Goal: Find specific page/section: Find specific page/section

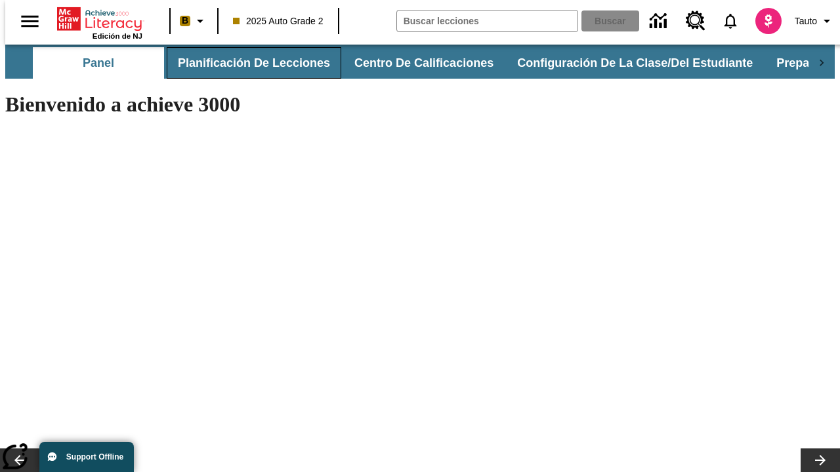
click at [246, 63] on button "Planificación de lecciones" at bounding box center [254, 62] width 175 height 31
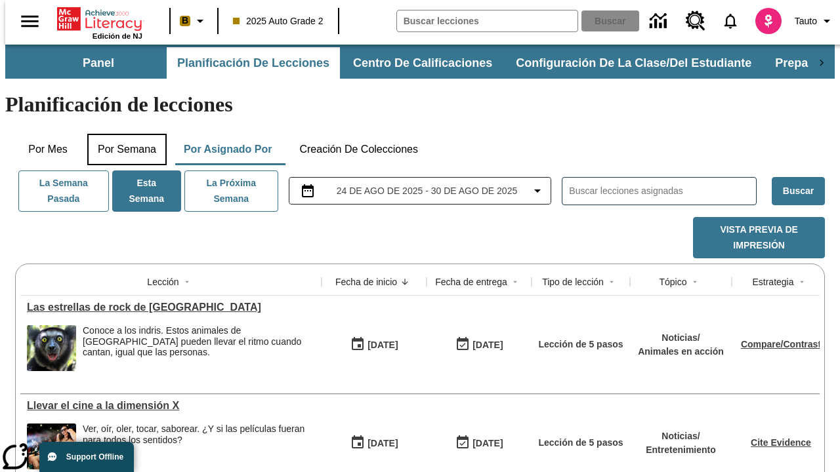
click at [123, 134] on button "Por semana" at bounding box center [126, 149] width 79 height 31
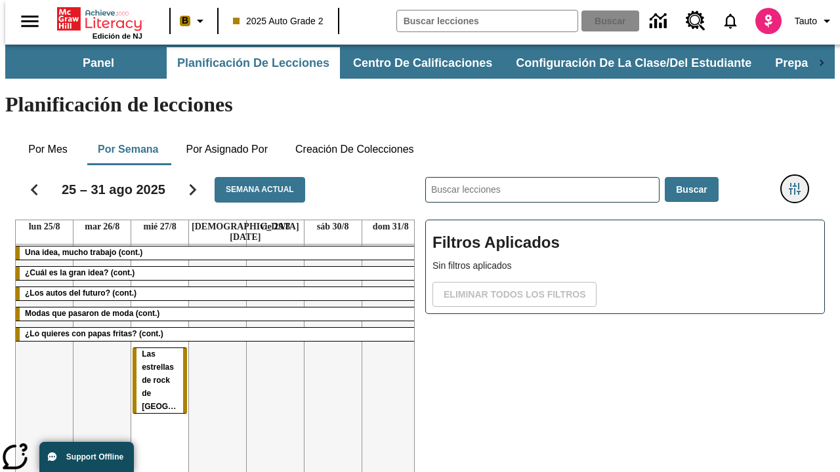
click at [799, 183] on icon "Menú lateral de filtros" at bounding box center [795, 189] width 12 height 12
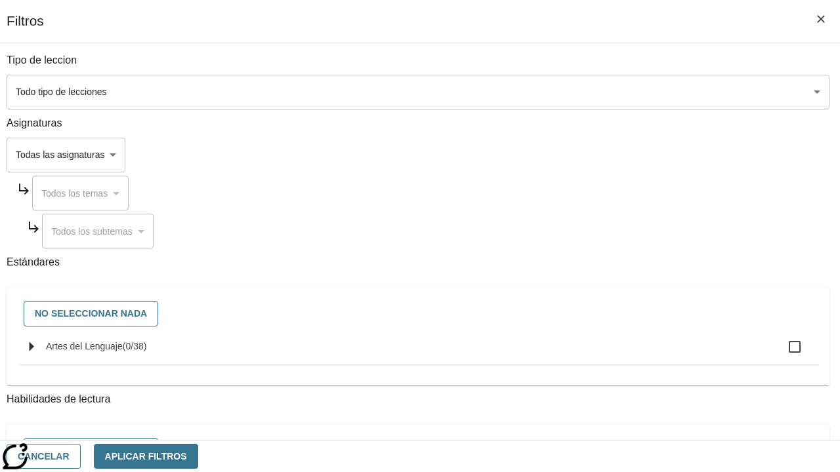
click at [579, 155] on body "Saltar al contenido principal Edición de NJ B 2025 Auto Grade 2 Buscar 0 Tauto …" at bounding box center [419, 325] width 829 height 561
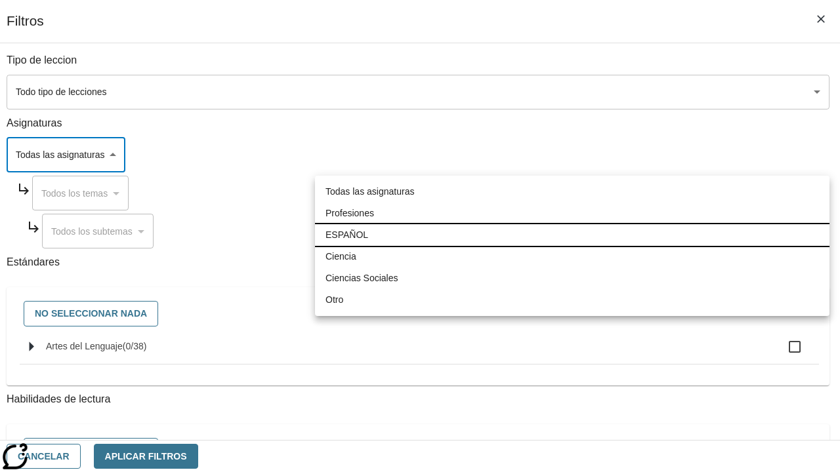
click at [572, 235] on li "ESPAÑOL" at bounding box center [572, 235] width 514 height 22
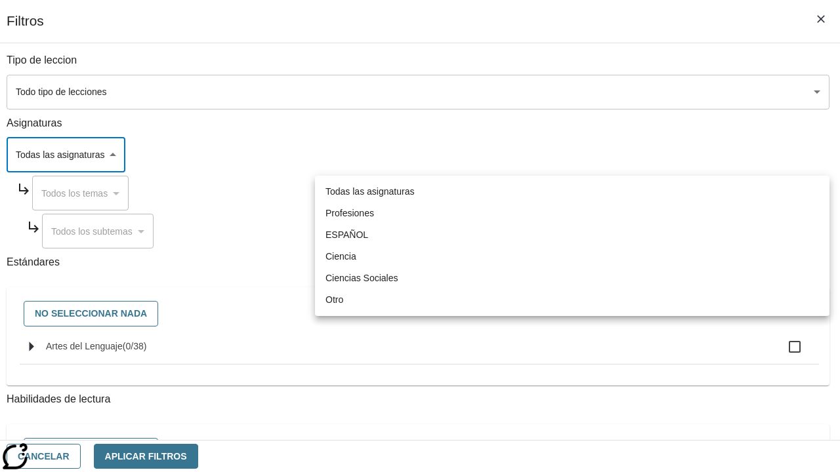
type input "1"
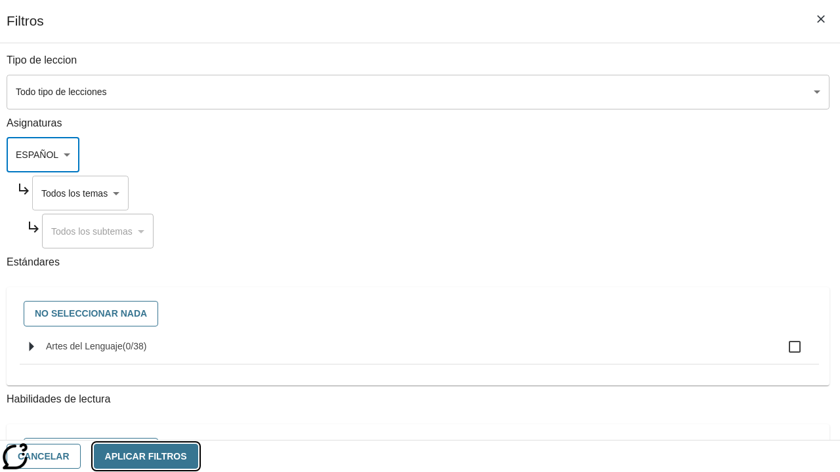
click at [198, 456] on button "Aplicar Filtros" at bounding box center [146, 457] width 104 height 26
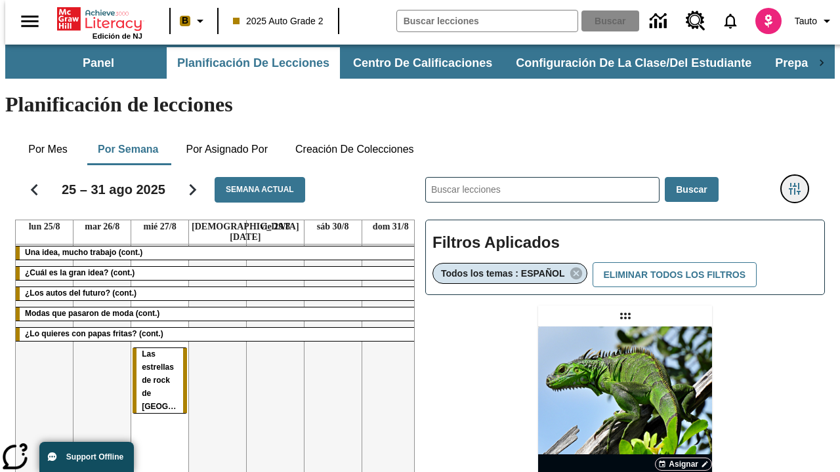
click at [799, 183] on icon "Menú lateral de filtros" at bounding box center [795, 189] width 12 height 12
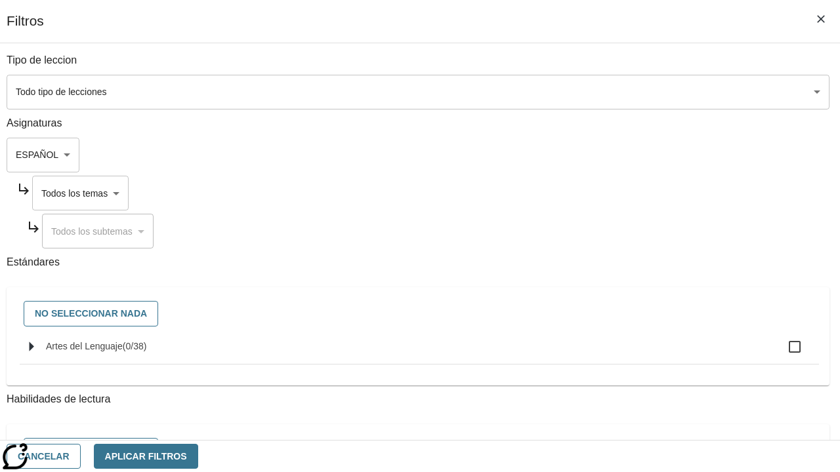
click at [591, 193] on body "Saltar al contenido principal Edición de NJ B 2025 Auto Grade 2 Buscar 0 Tauto …" at bounding box center [419, 387] width 829 height 684
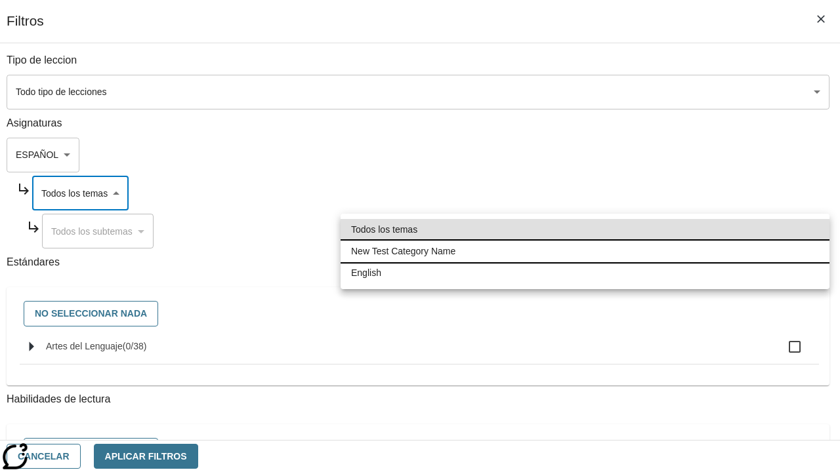
click at [585, 251] on li "New Test Category Name" at bounding box center [585, 252] width 489 height 22
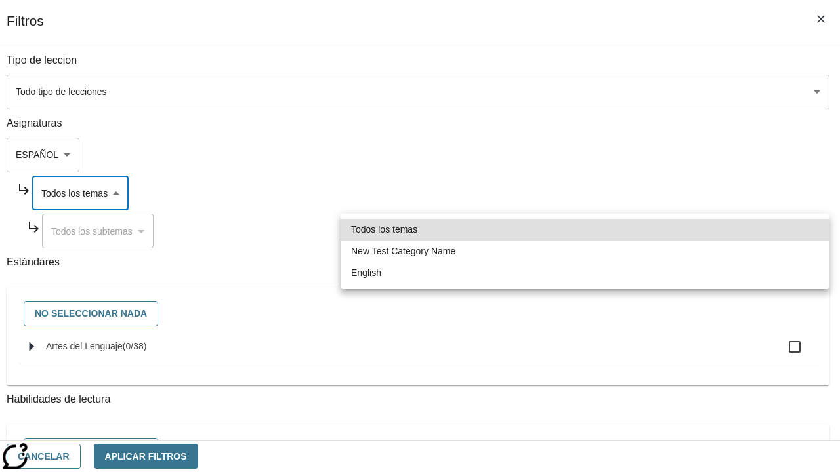
type input "265"
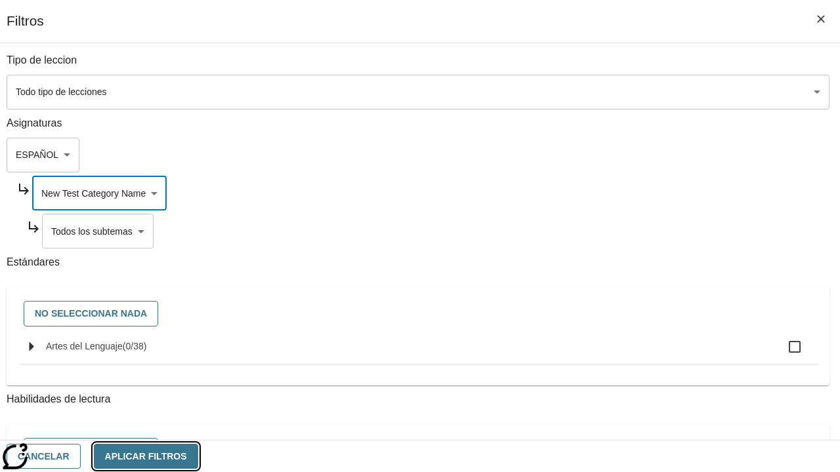
click at [198, 456] on button "Aplicar Filtros" at bounding box center [146, 457] width 104 height 26
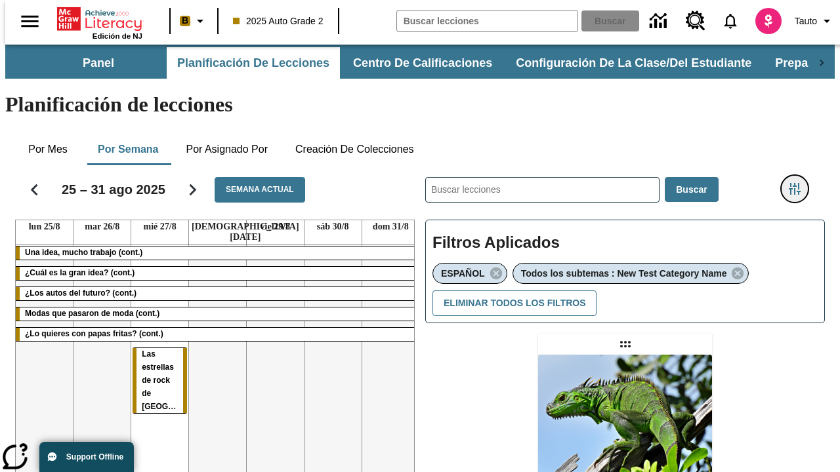
click at [799, 183] on icon "Menú lateral de filtros" at bounding box center [795, 189] width 12 height 12
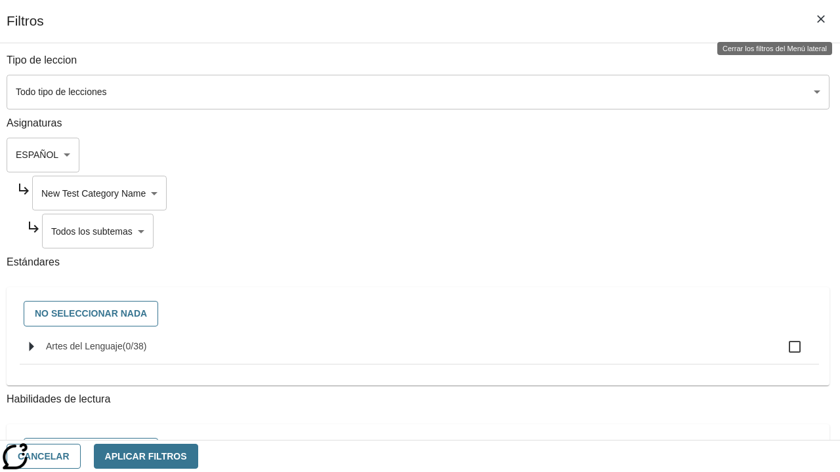
click at [596, 231] on body "Saltar al contenido principal Edición de NJ B 2025 Auto Grade 2 Buscar 0 Tauto …" at bounding box center [419, 401] width 829 height 713
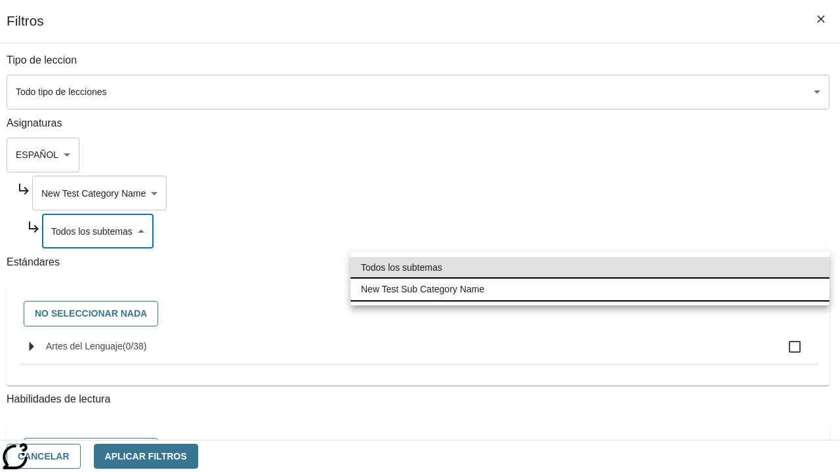
click at [590, 289] on li "New Test Sub Category Name" at bounding box center [589, 290] width 479 height 22
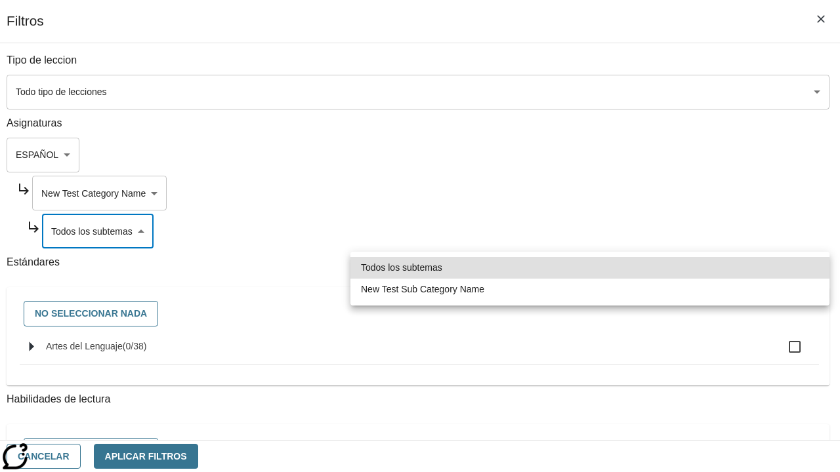
type input "2232"
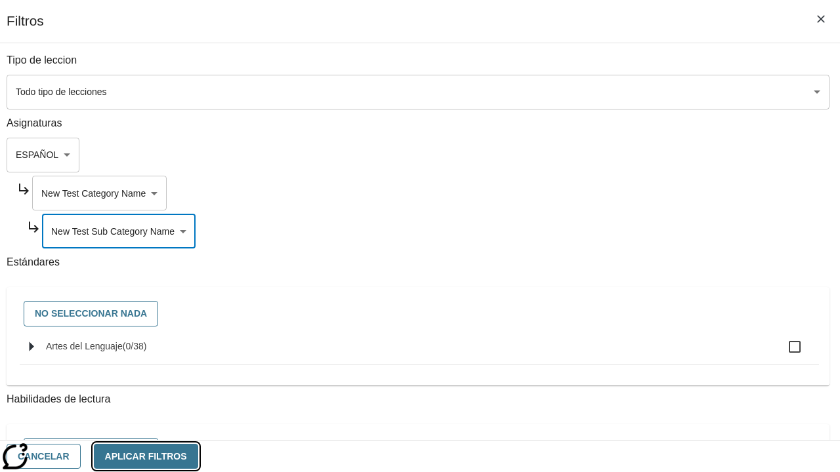
click at [198, 456] on button "Aplicar Filtros" at bounding box center [146, 457] width 104 height 26
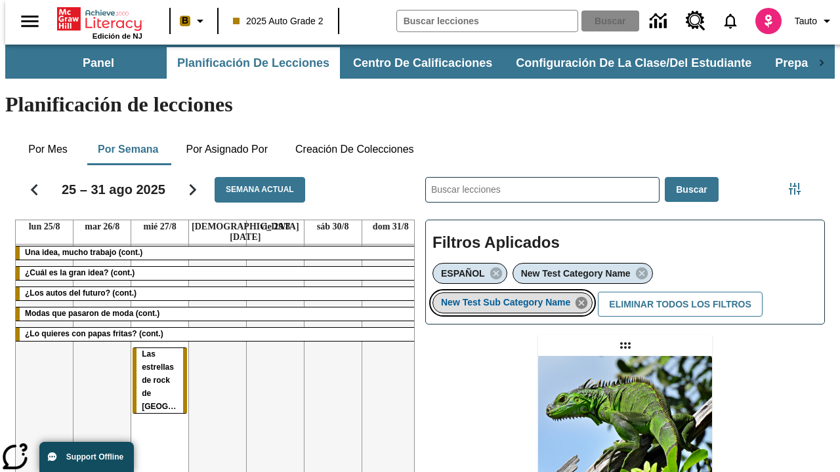
click at [585, 296] on icon "Eliminar New Test Sub Category Name el ítem seleccionado del filtro" at bounding box center [581, 303] width 14 height 14
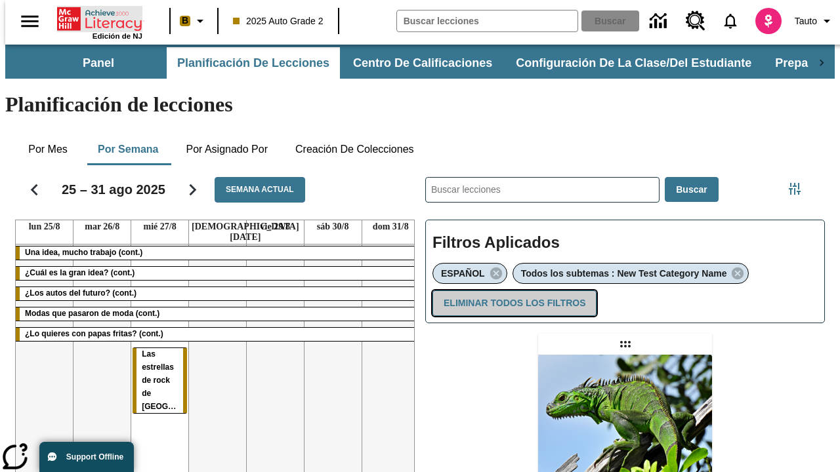
click at [512, 291] on button "Eliminar todos los filtros" at bounding box center [514, 304] width 164 height 26
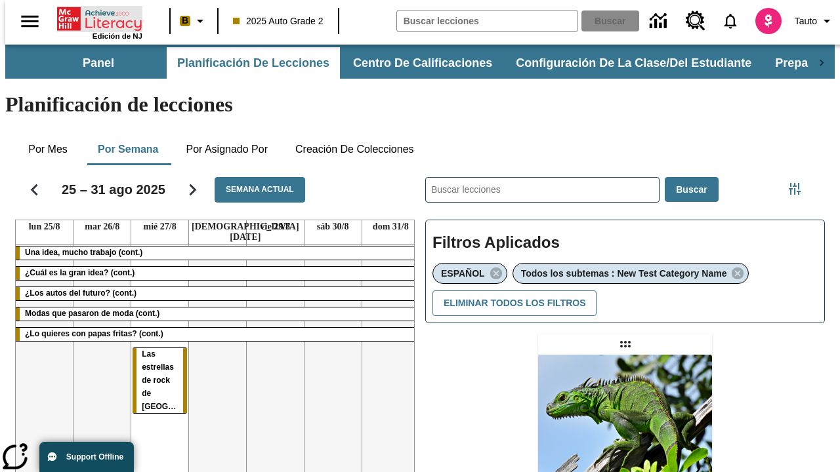
click at [94, 18] on icon "Portada" at bounding box center [100, 19] width 87 height 26
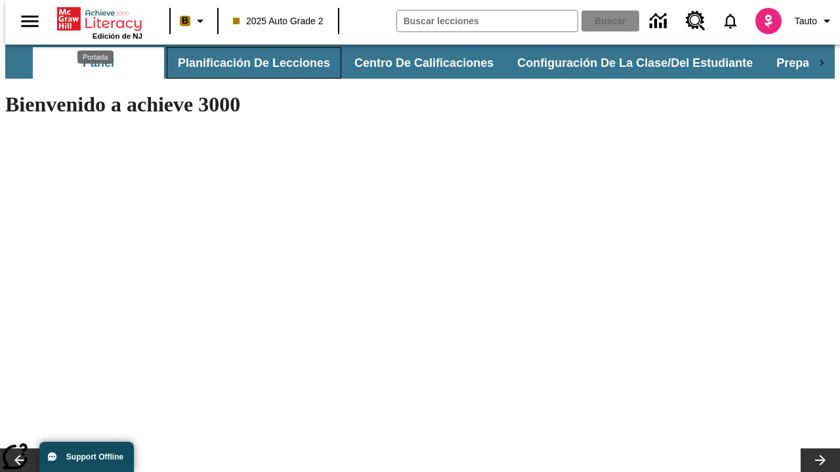
click at [246, 63] on button "Planificación de lecciones" at bounding box center [254, 62] width 175 height 31
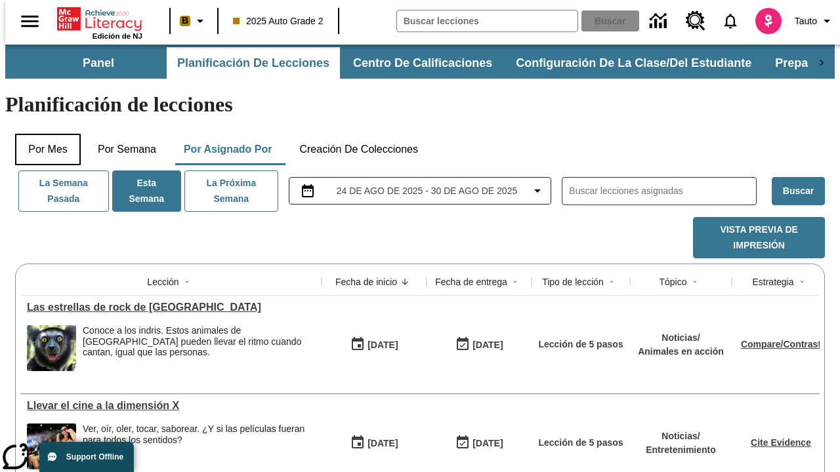
click at [43, 134] on button "Por mes" at bounding box center [48, 149] width 66 height 31
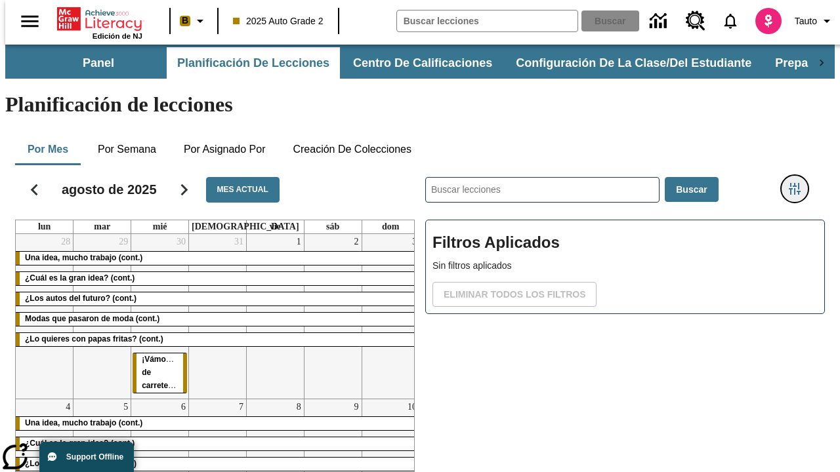
click at [799, 183] on icon "Menú lateral de filtros" at bounding box center [795, 189] width 12 height 12
